Goal: Information Seeking & Learning: Learn about a topic

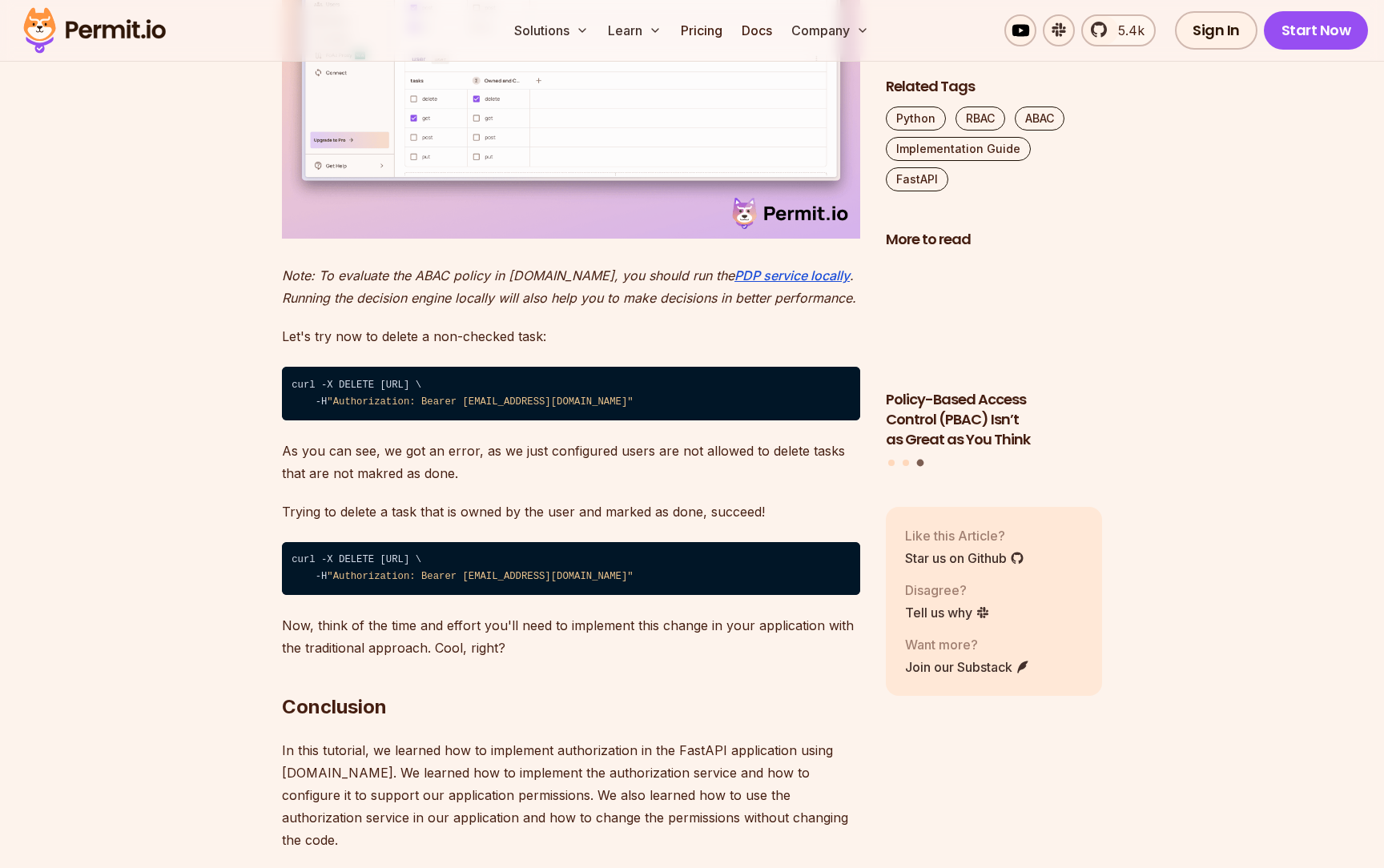
scroll to position [9610, 0]
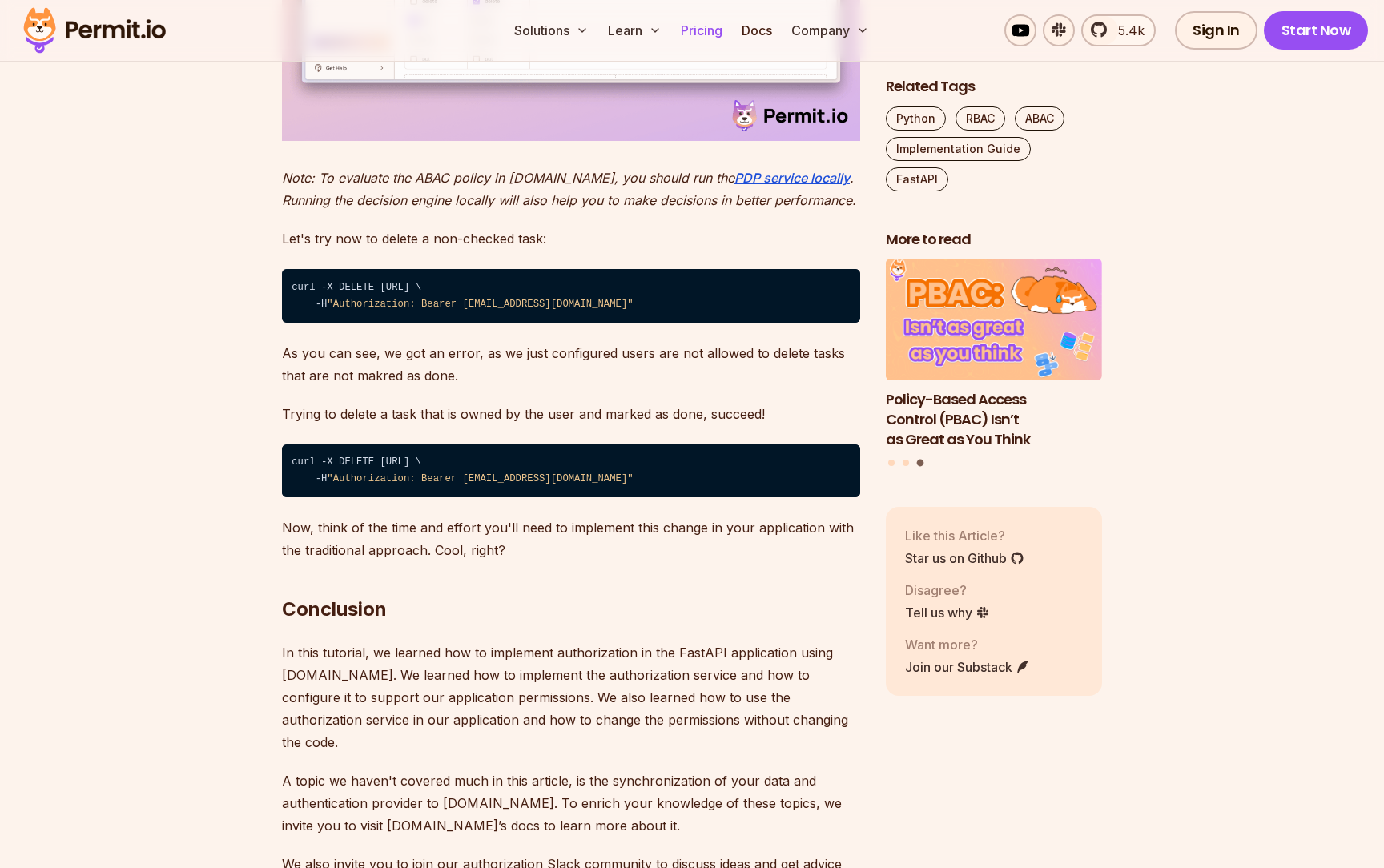
click at [700, 32] on link "Pricing" at bounding box center [702, 31] width 55 height 32
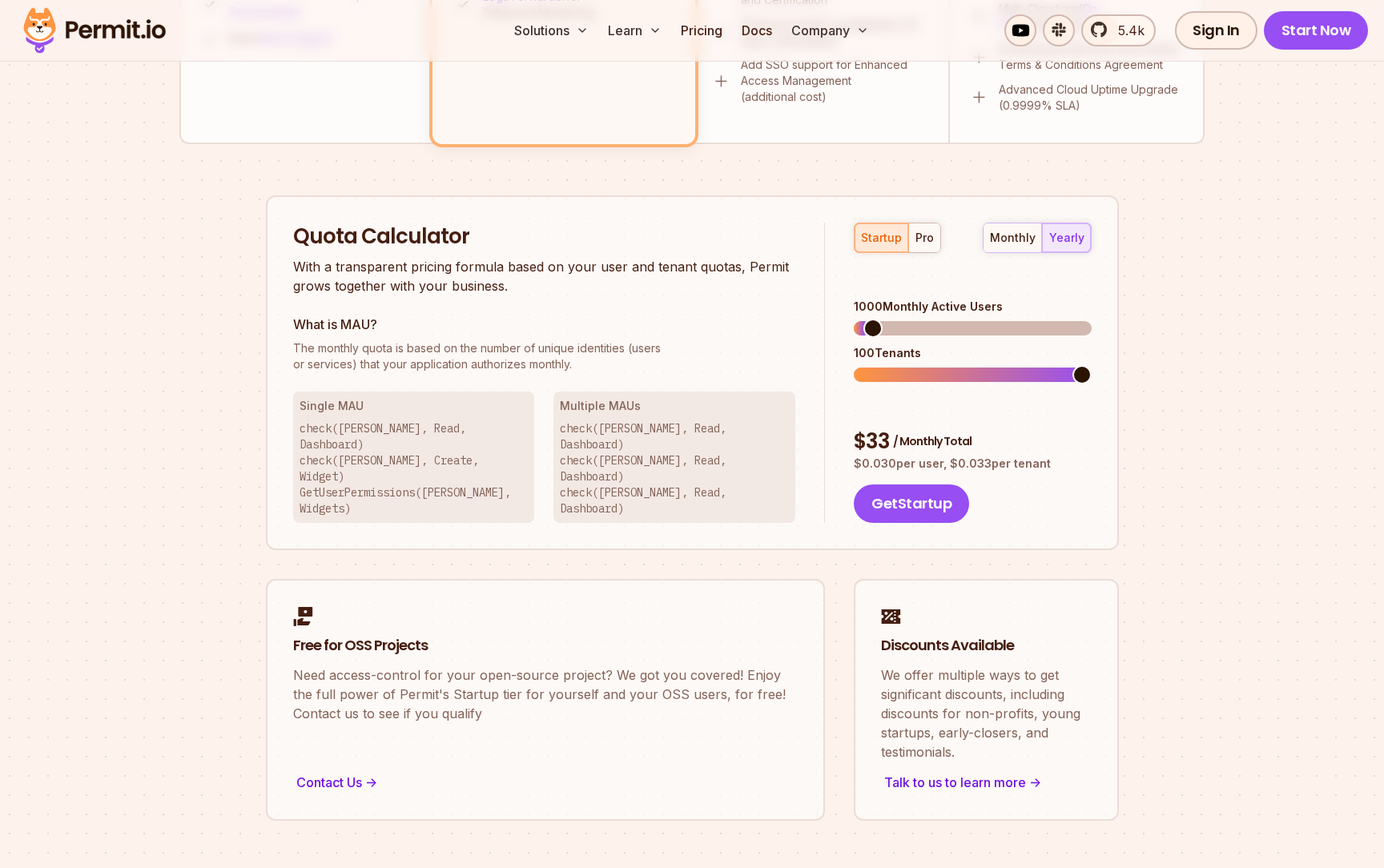
scroll to position [888, 0]
click at [1030, 241] on div "monthly" at bounding box center [1013, 238] width 46 height 16
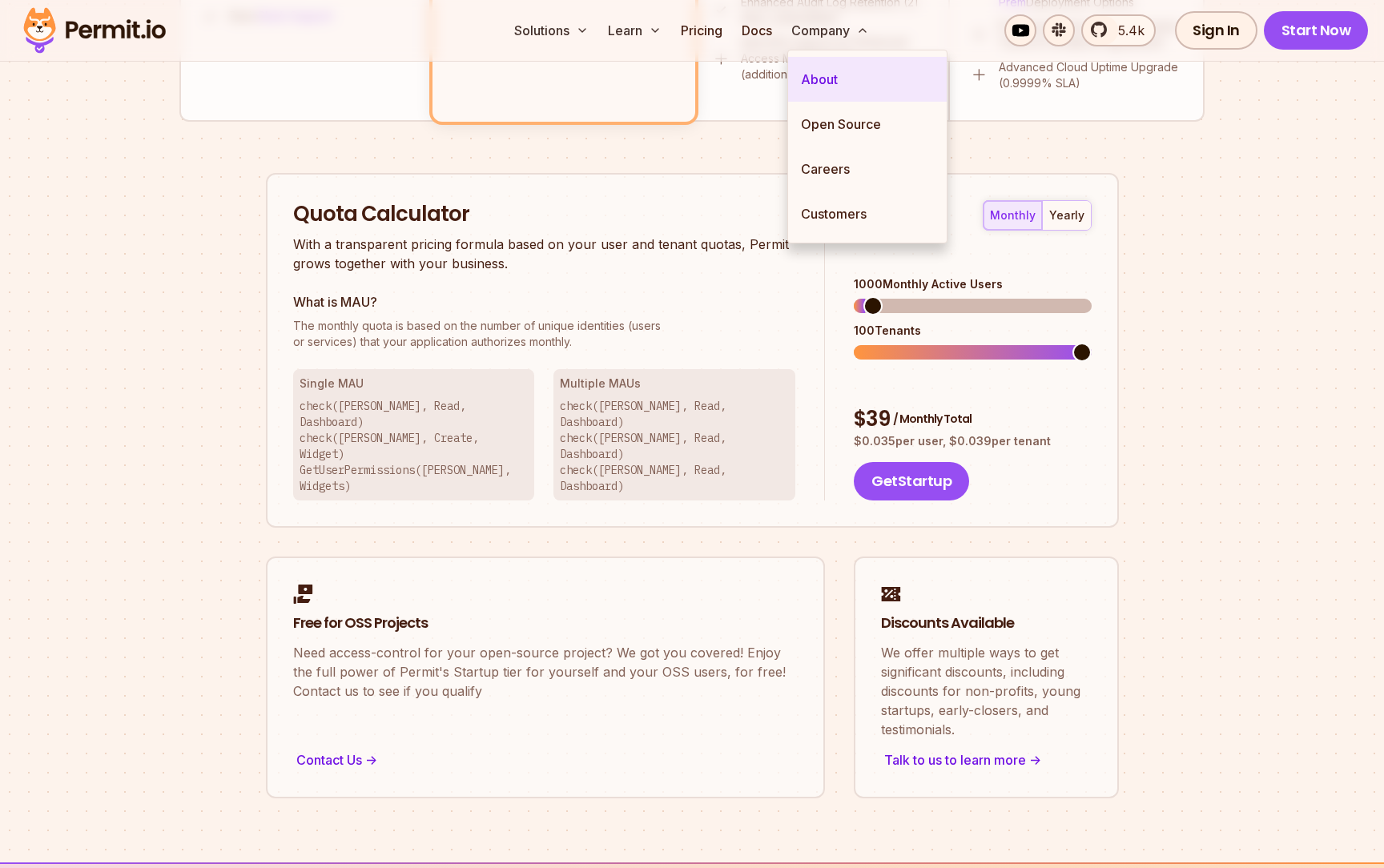
click at [812, 71] on link "About" at bounding box center [867, 80] width 159 height 45
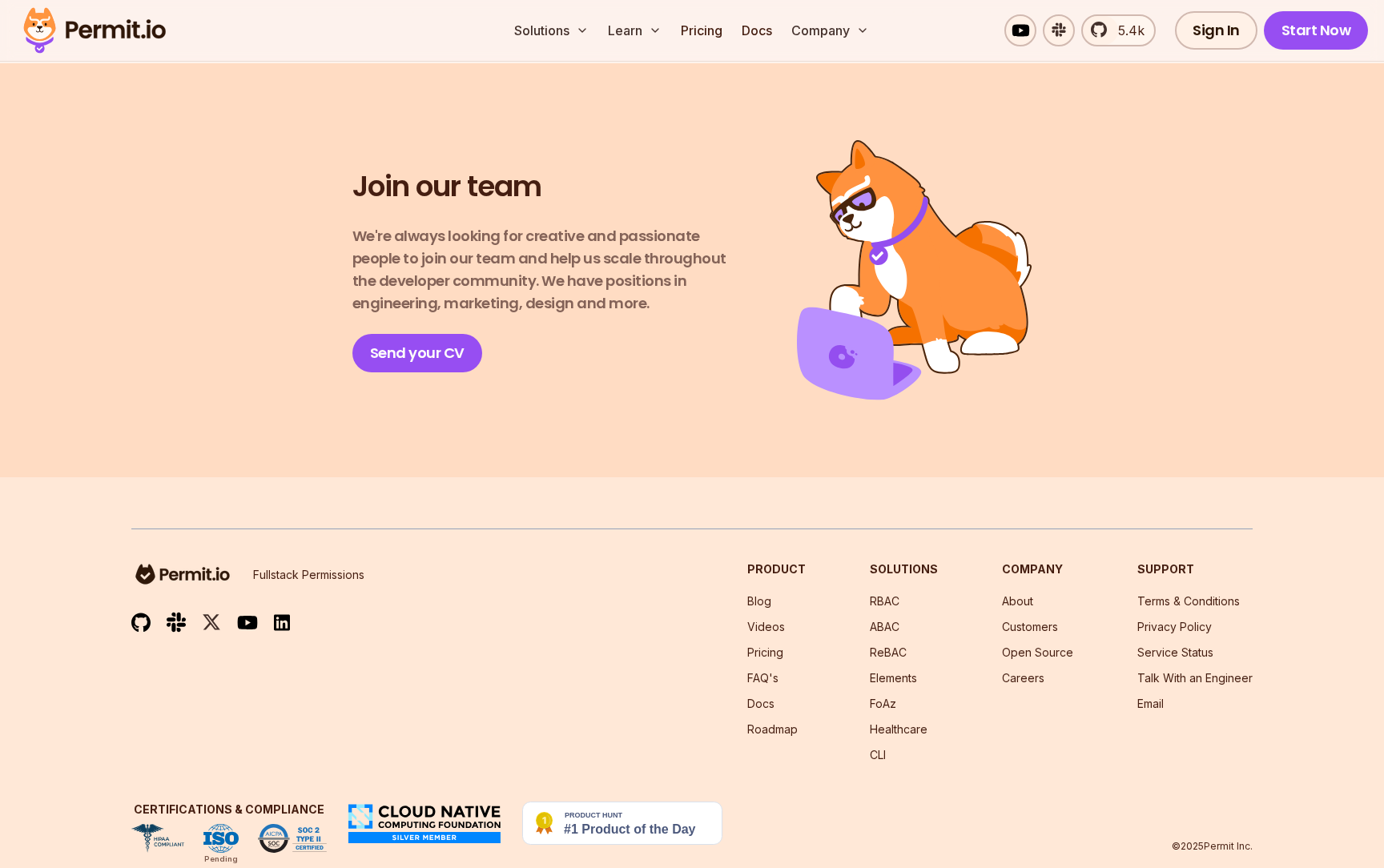
scroll to position [2719, 0]
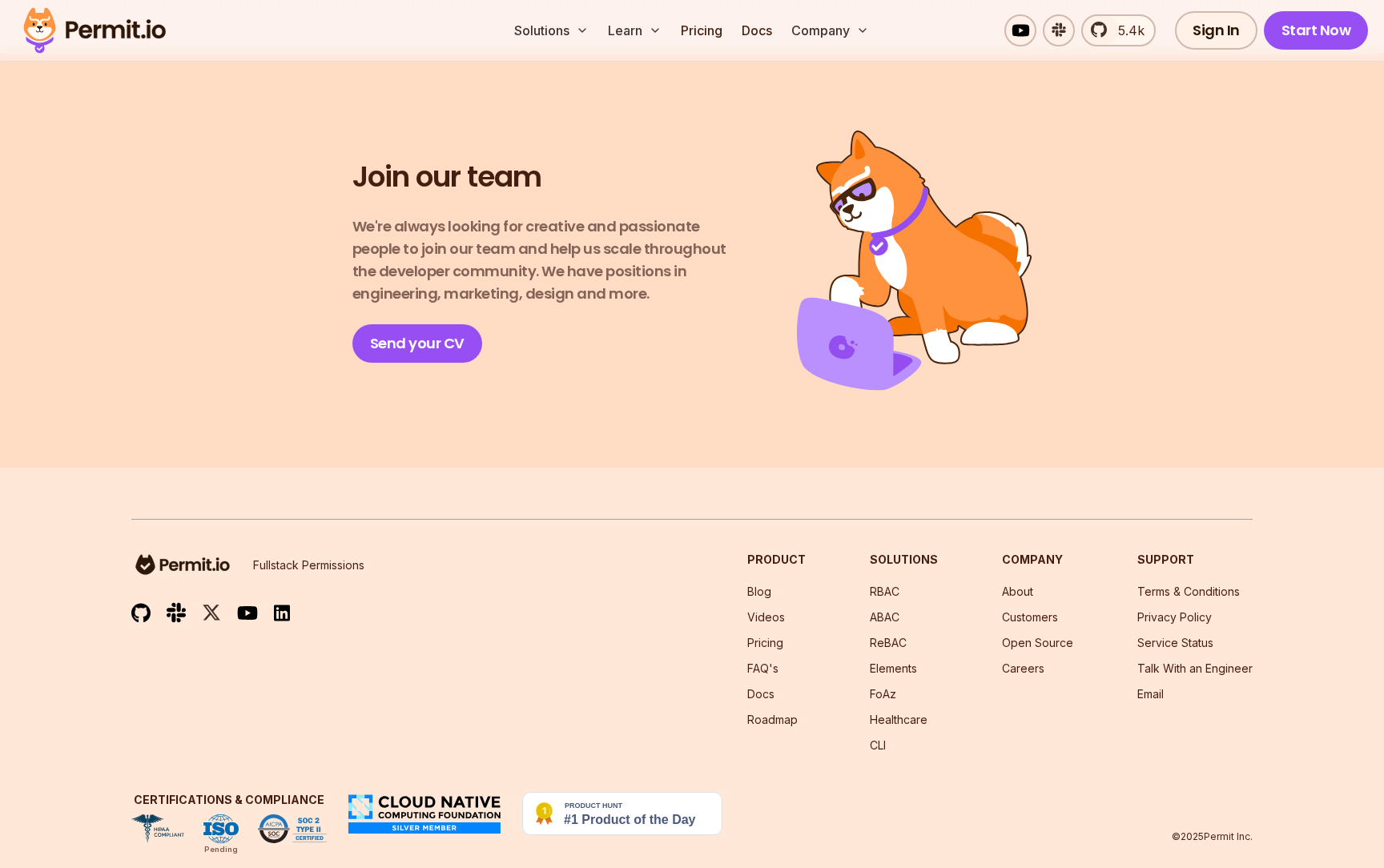
click at [617, 792] on img at bounding box center [622, 813] width 201 height 43
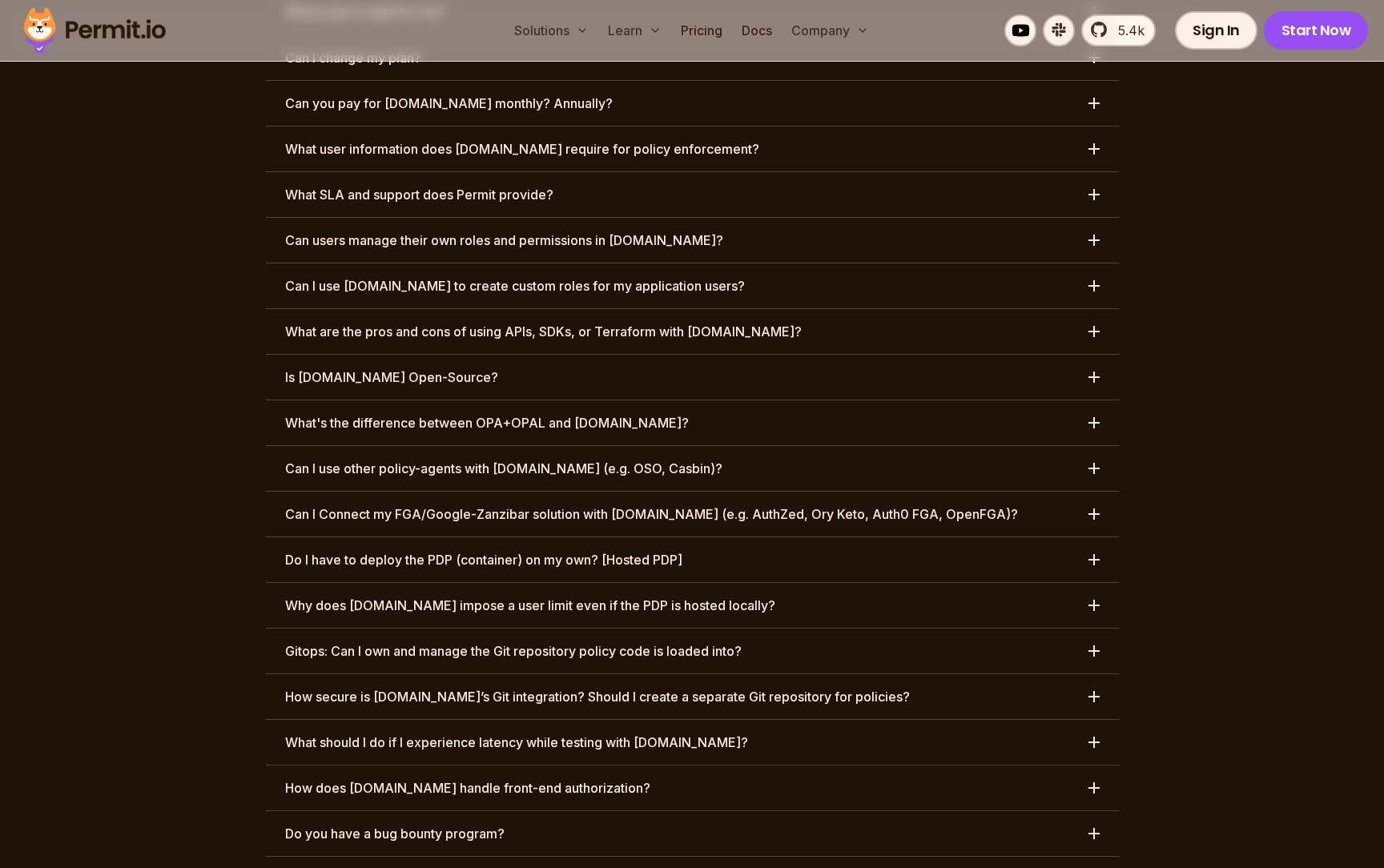
scroll to position [8160, 0]
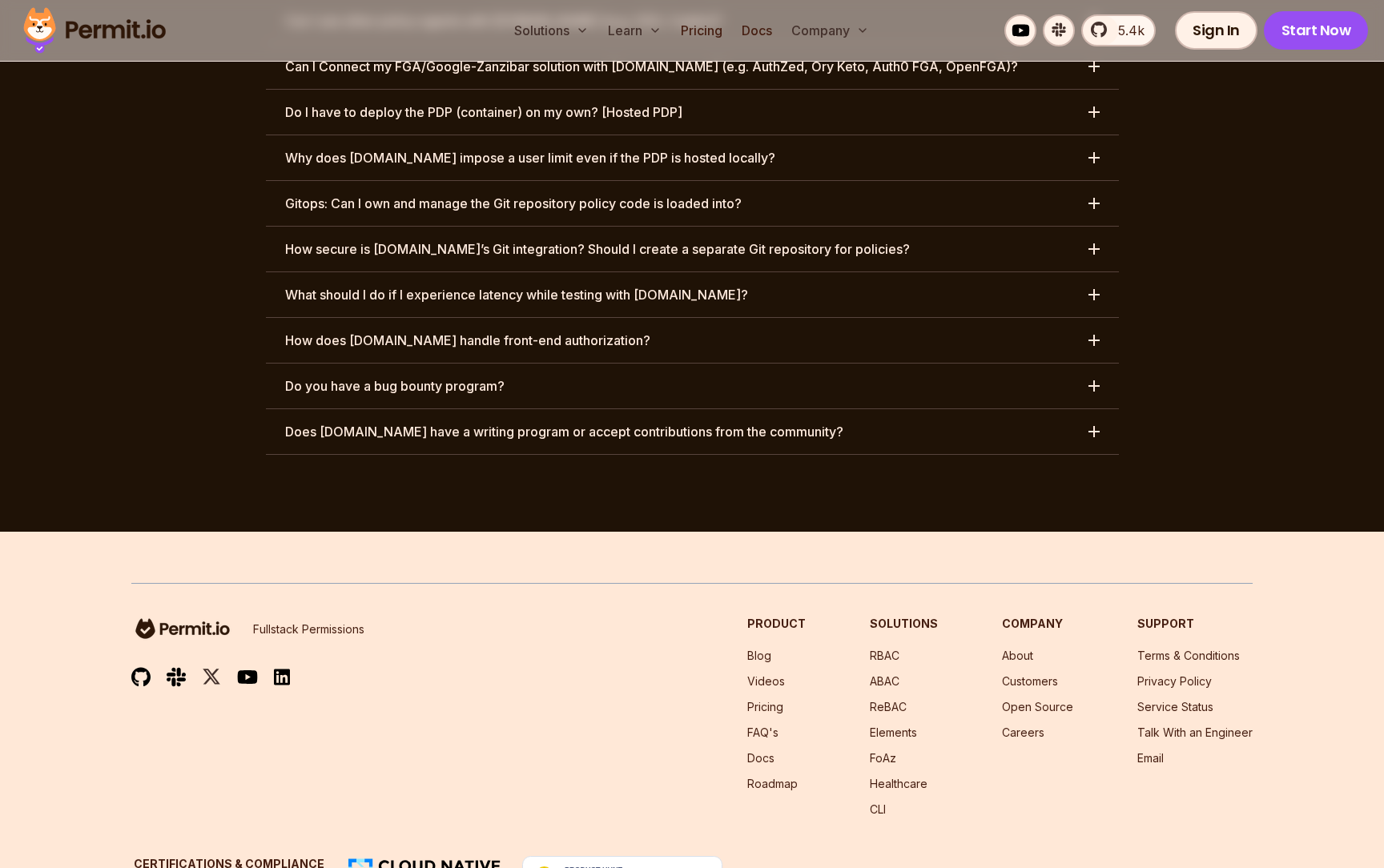
click at [609, 856] on img at bounding box center [622, 878] width 201 height 43
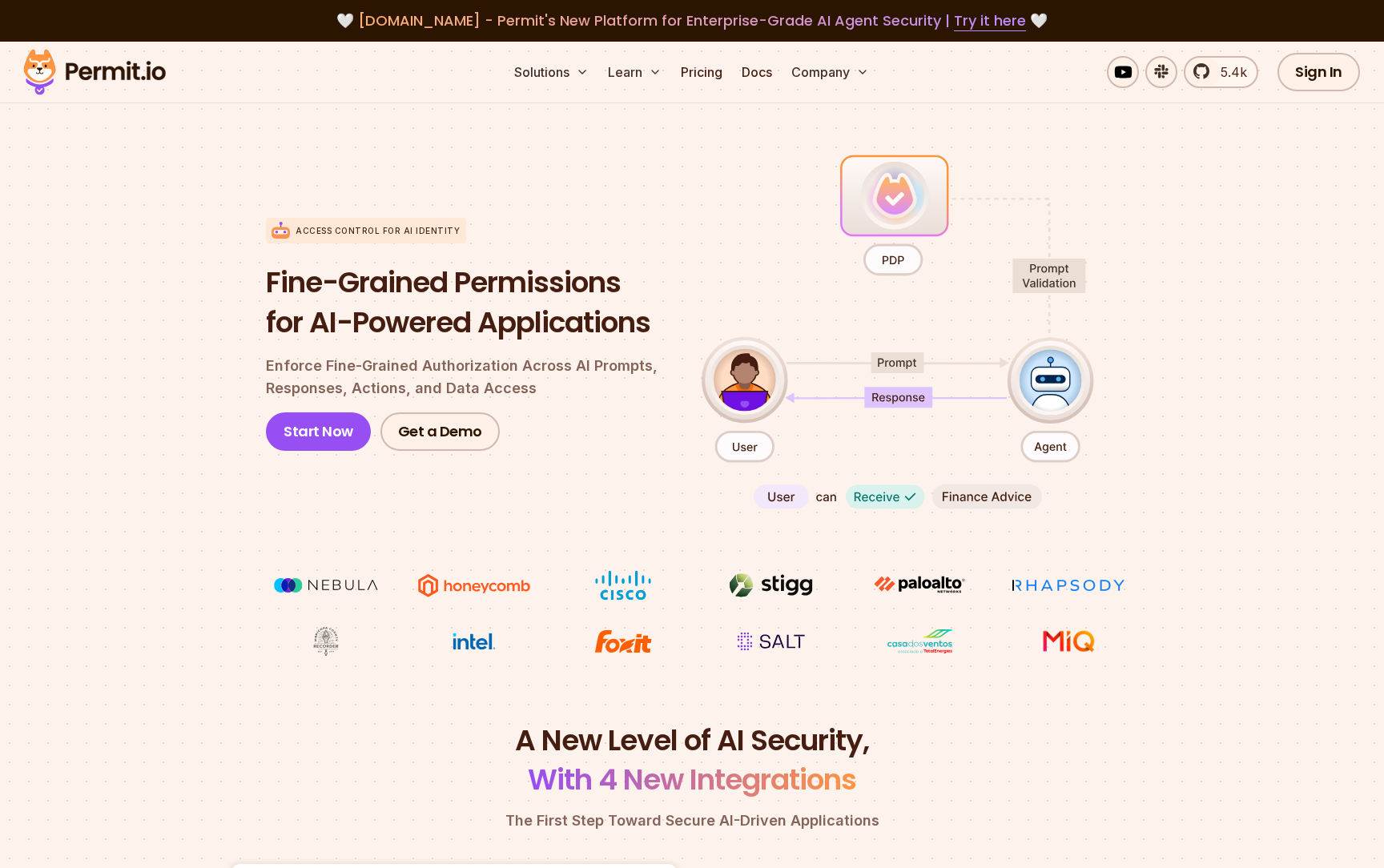
click at [692, 68] on link "Pricing" at bounding box center [702, 72] width 55 height 32
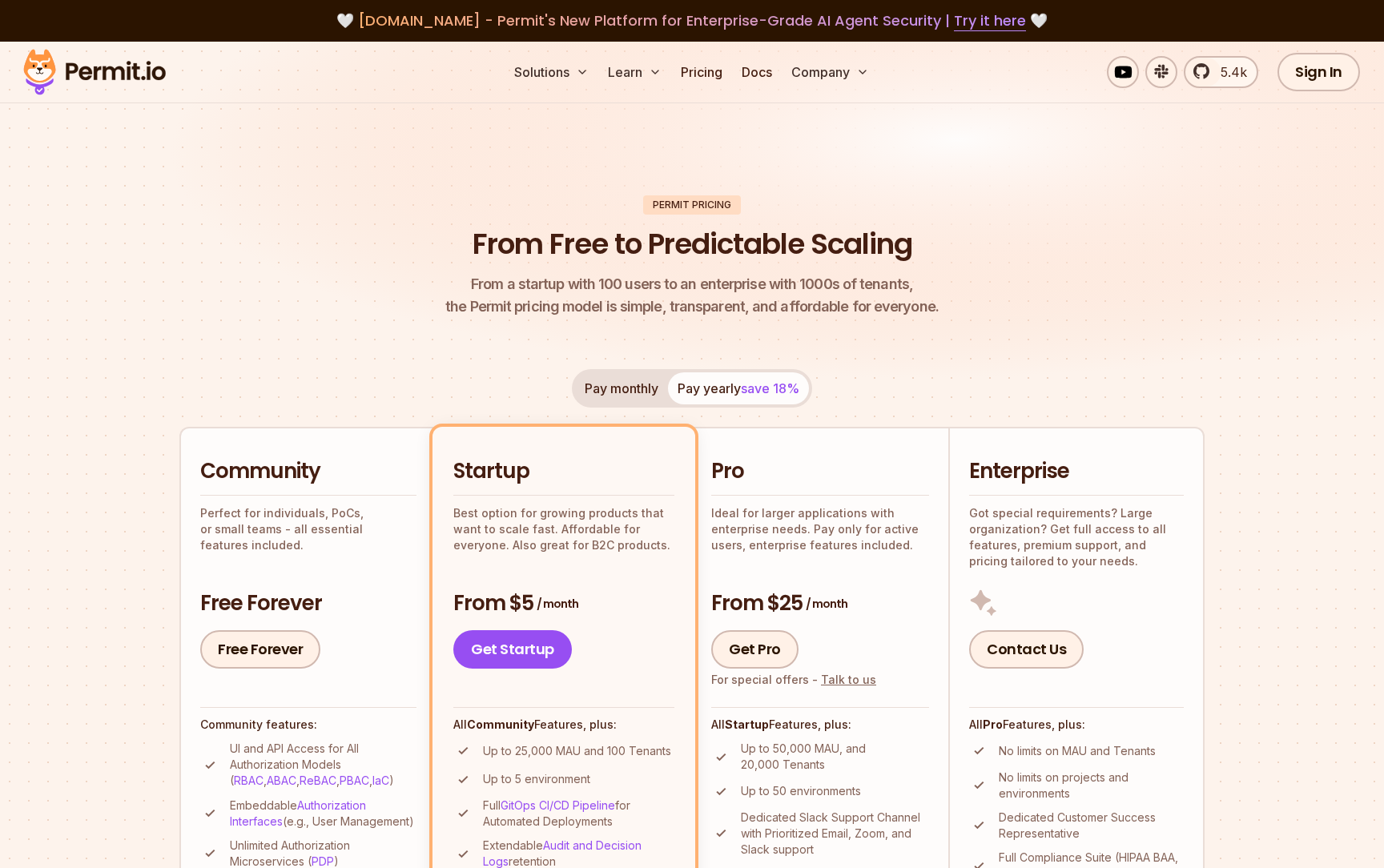
click at [131, 69] on img at bounding box center [94, 72] width 157 height 55
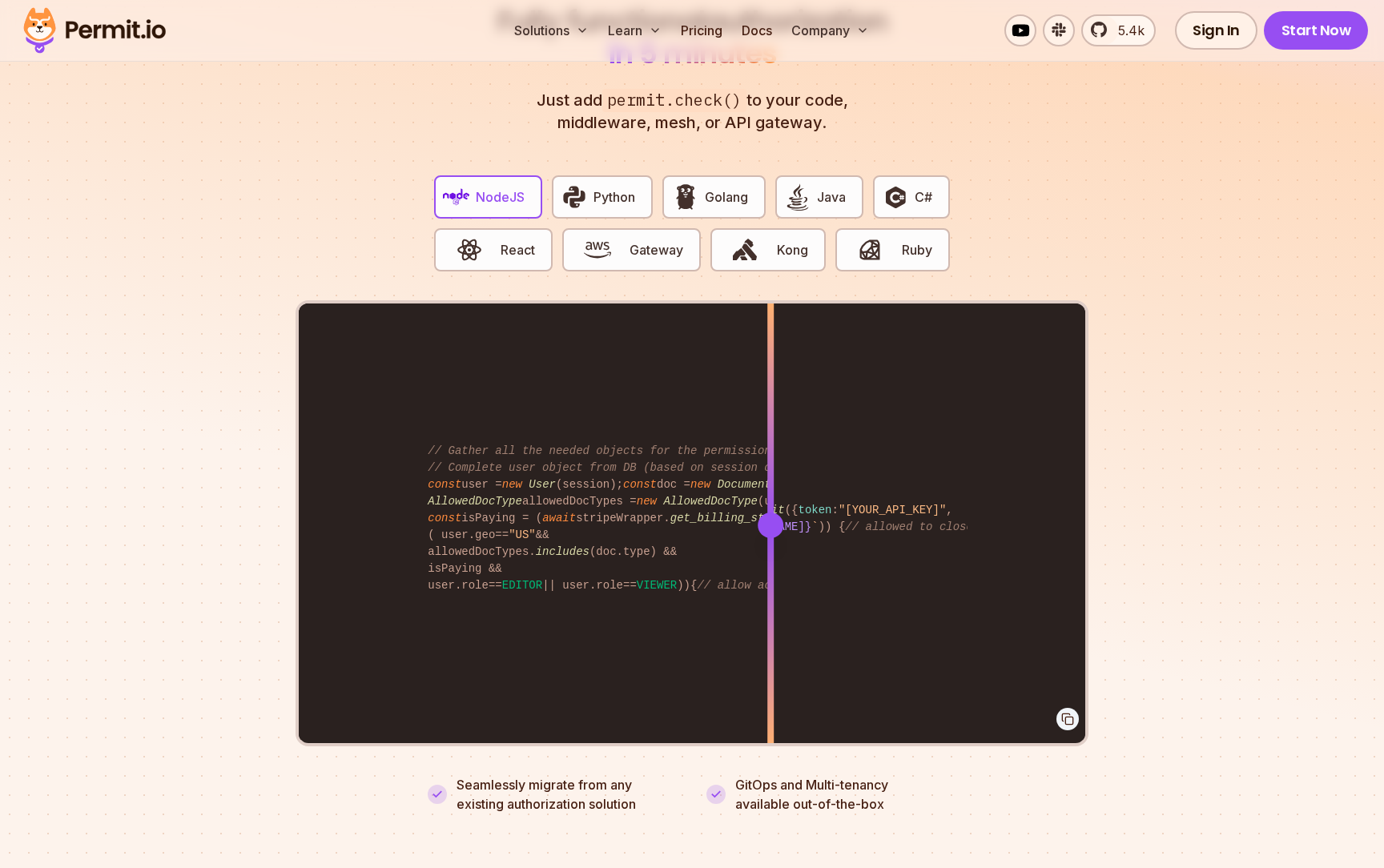
scroll to position [3081, 0]
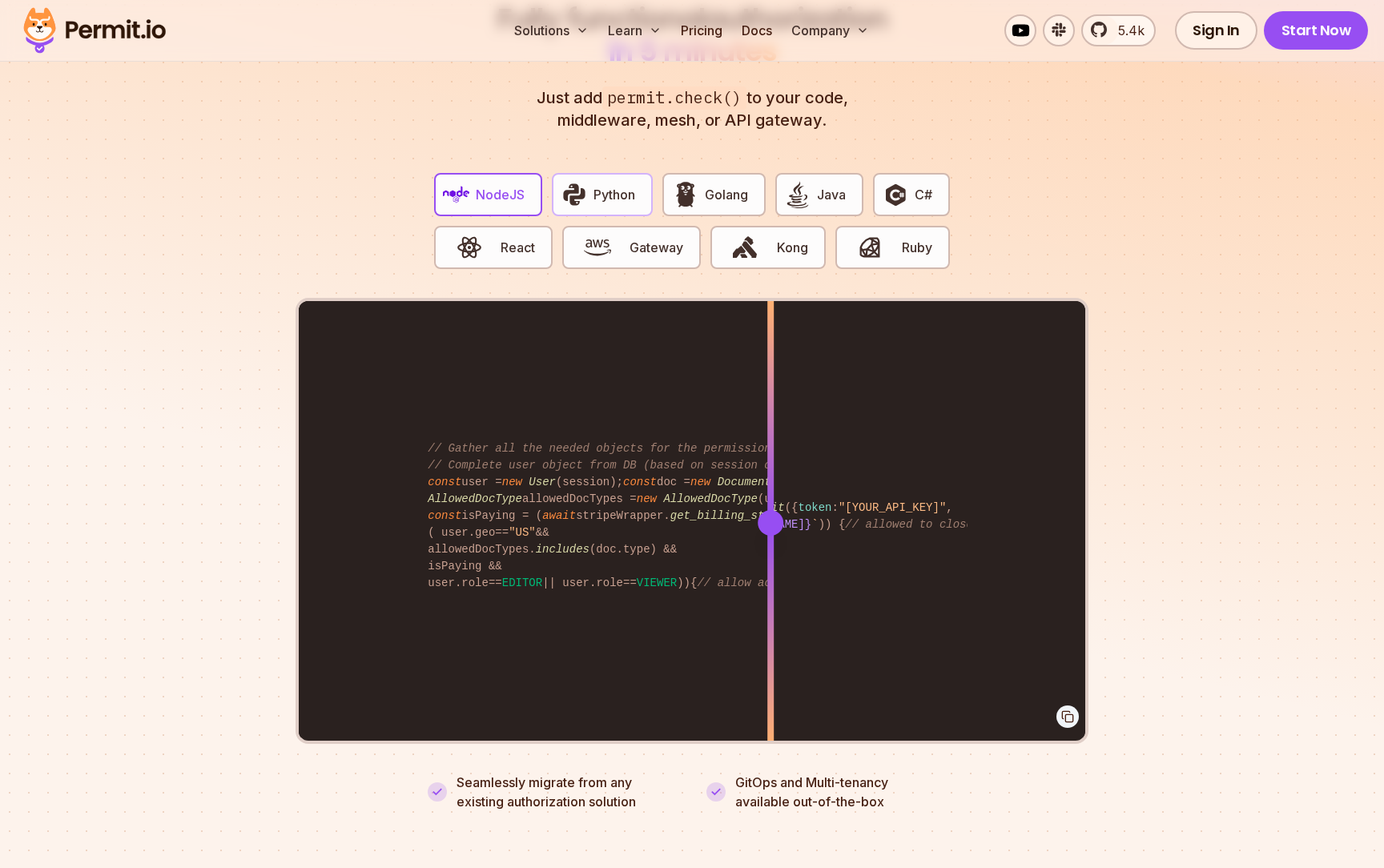
click at [609, 185] on span "Python" at bounding box center [615, 195] width 42 height 19
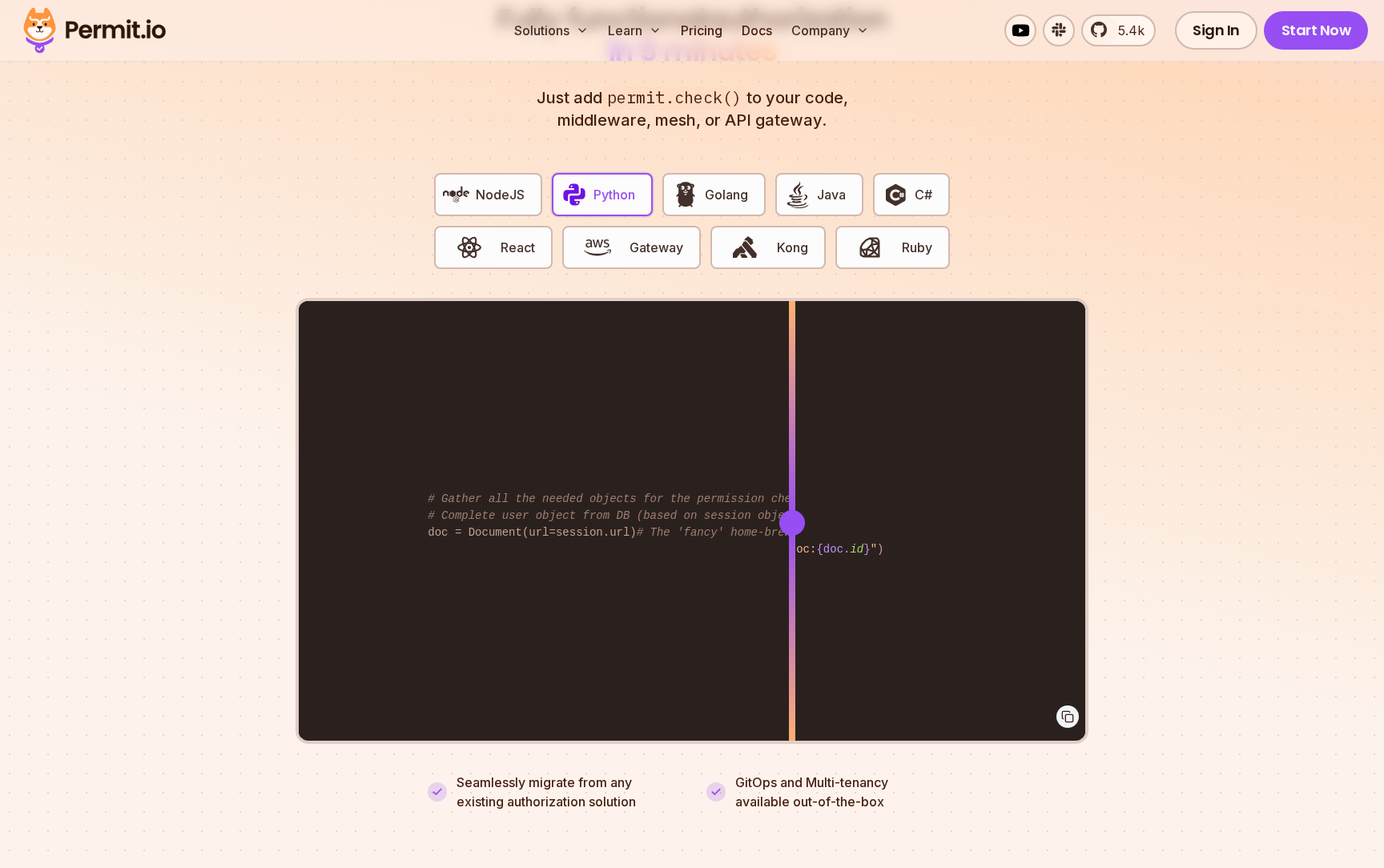
drag, startPoint x: 773, startPoint y: 508, endPoint x: 867, endPoint y: 508, distance: 94.0
click at [805, 510] on div at bounding box center [792, 523] width 26 height 26
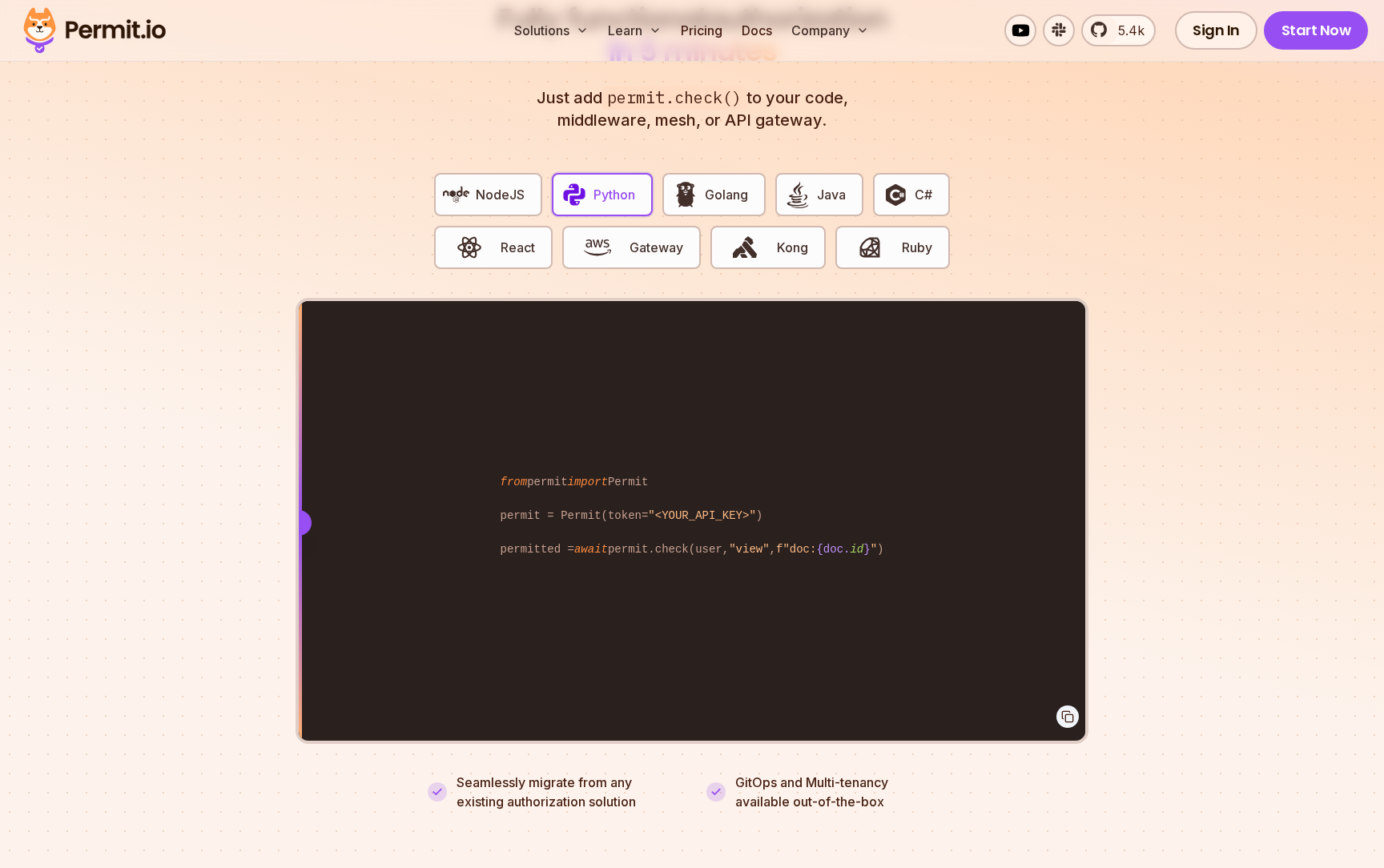
drag, startPoint x: 867, startPoint y: 508, endPoint x: 240, endPoint y: 527, distance: 627.3
click at [240, 527] on section "Fully functional authorization in 5 minutes Just add permit.check() to your cod…" at bounding box center [692, 388] width 1384 height 1000
